Goal: Find specific page/section: Find specific page/section

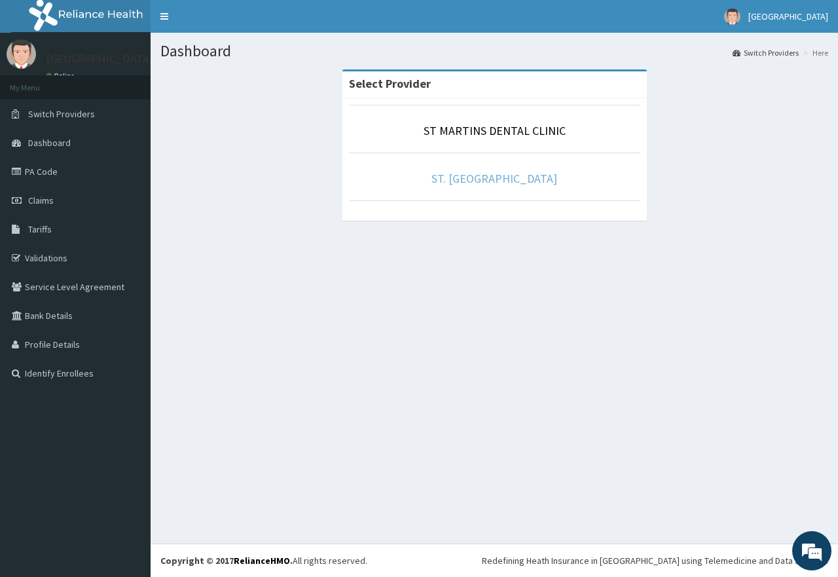
click at [494, 174] on link "ST. [GEOGRAPHIC_DATA]" at bounding box center [494, 178] width 126 height 15
click at [490, 173] on link "ST. [GEOGRAPHIC_DATA]" at bounding box center [494, 178] width 126 height 15
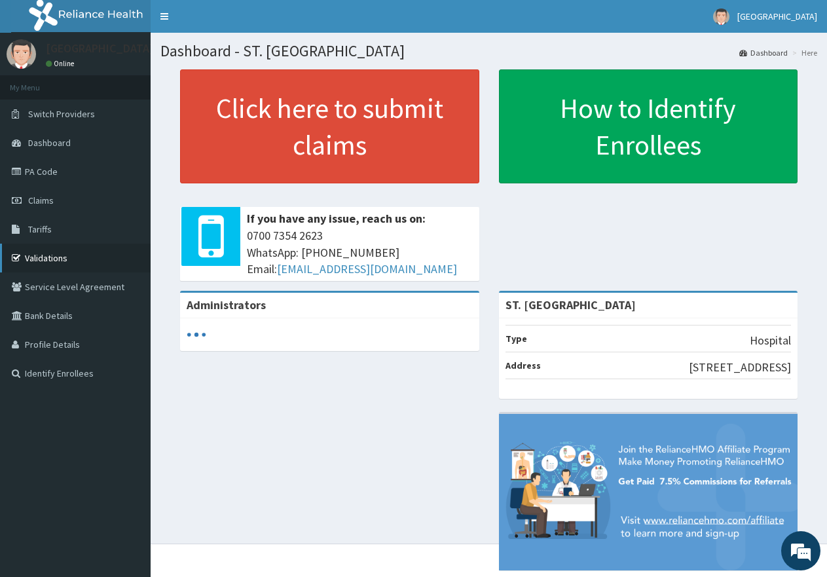
click at [45, 256] on link "Validations" at bounding box center [75, 258] width 151 height 29
